Goal: Navigation & Orientation: Find specific page/section

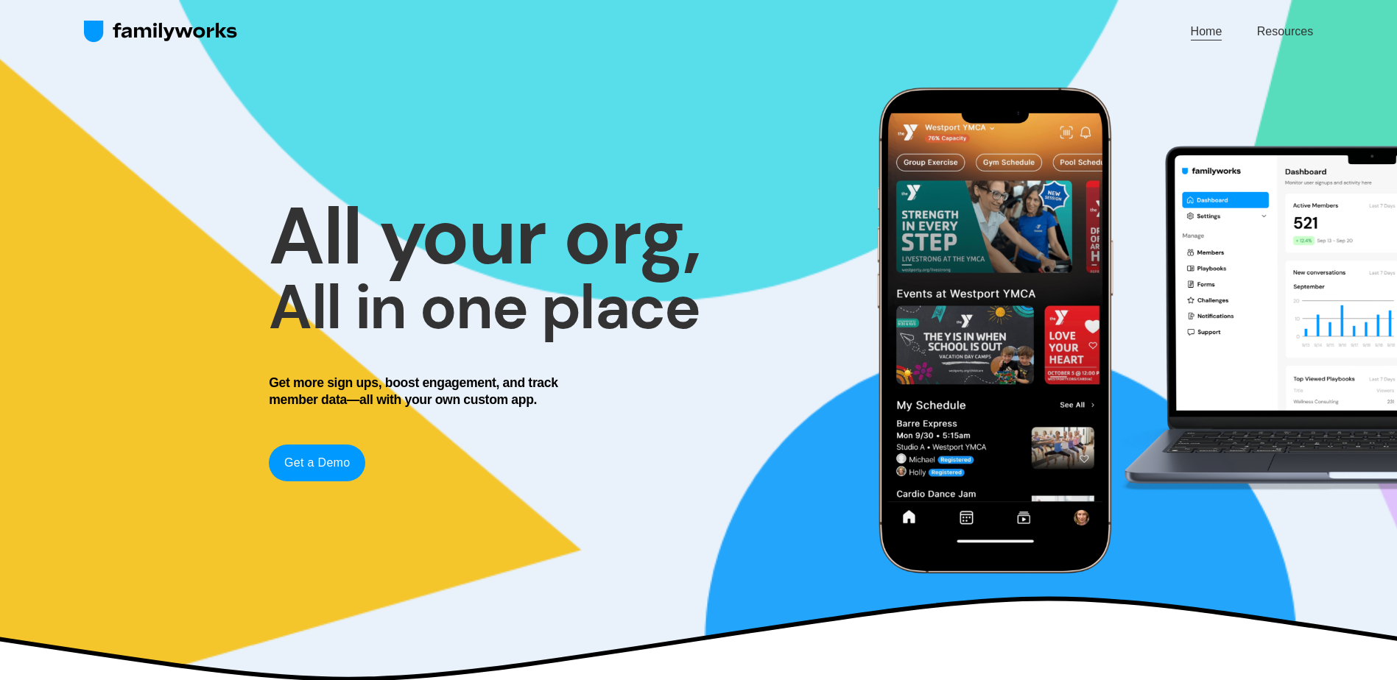
click at [1291, 35] on link "Resources" at bounding box center [1285, 31] width 56 height 20
click at [340, 464] on link "Get a Demo" at bounding box center [317, 463] width 96 height 37
